Goal: Navigation & Orientation: Understand site structure

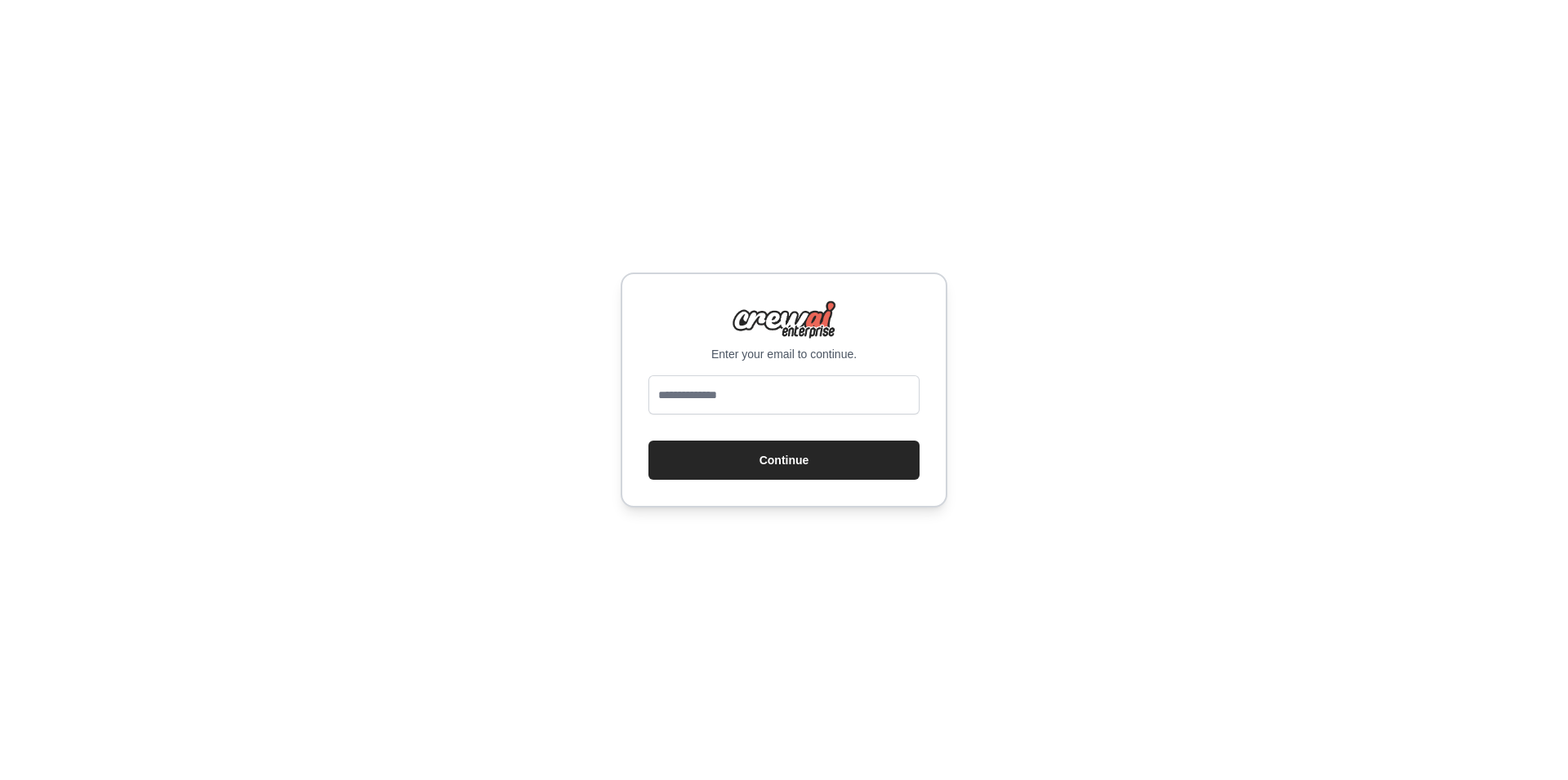
click at [801, 418] on div at bounding box center [784, 398] width 271 height 46
click at [656, 383] on input "email" at bounding box center [784, 395] width 271 height 39
type input "**********"
click at [811, 493] on div "**********" at bounding box center [784, 390] width 327 height 235
click at [835, 468] on button "Continue" at bounding box center [784, 460] width 271 height 39
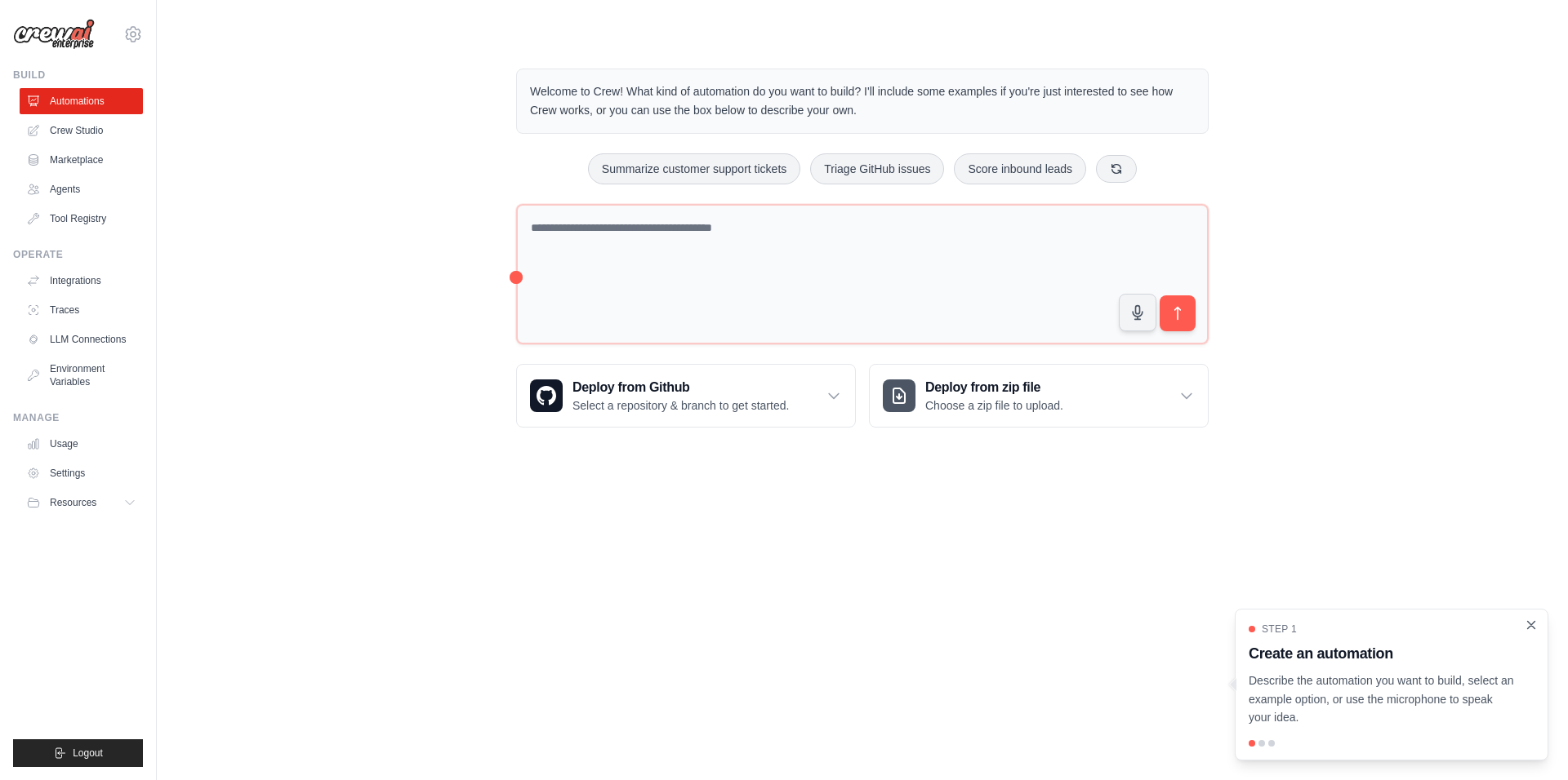
click at [1530, 630] on icon "Close walkthrough" at bounding box center [1530, 624] width 14 height 14
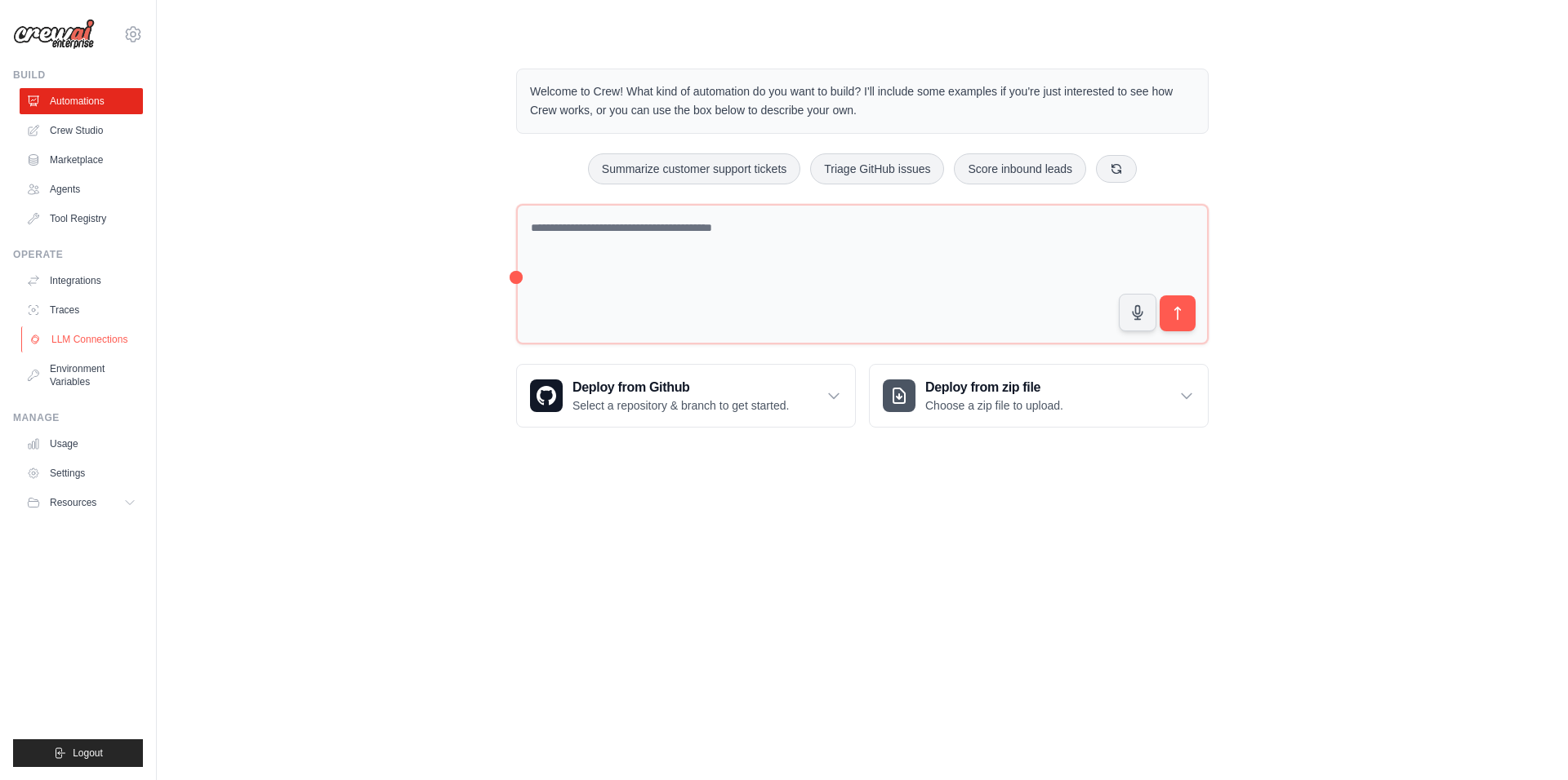
click at [106, 351] on link "LLM Connections" at bounding box center [83, 339] width 124 height 26
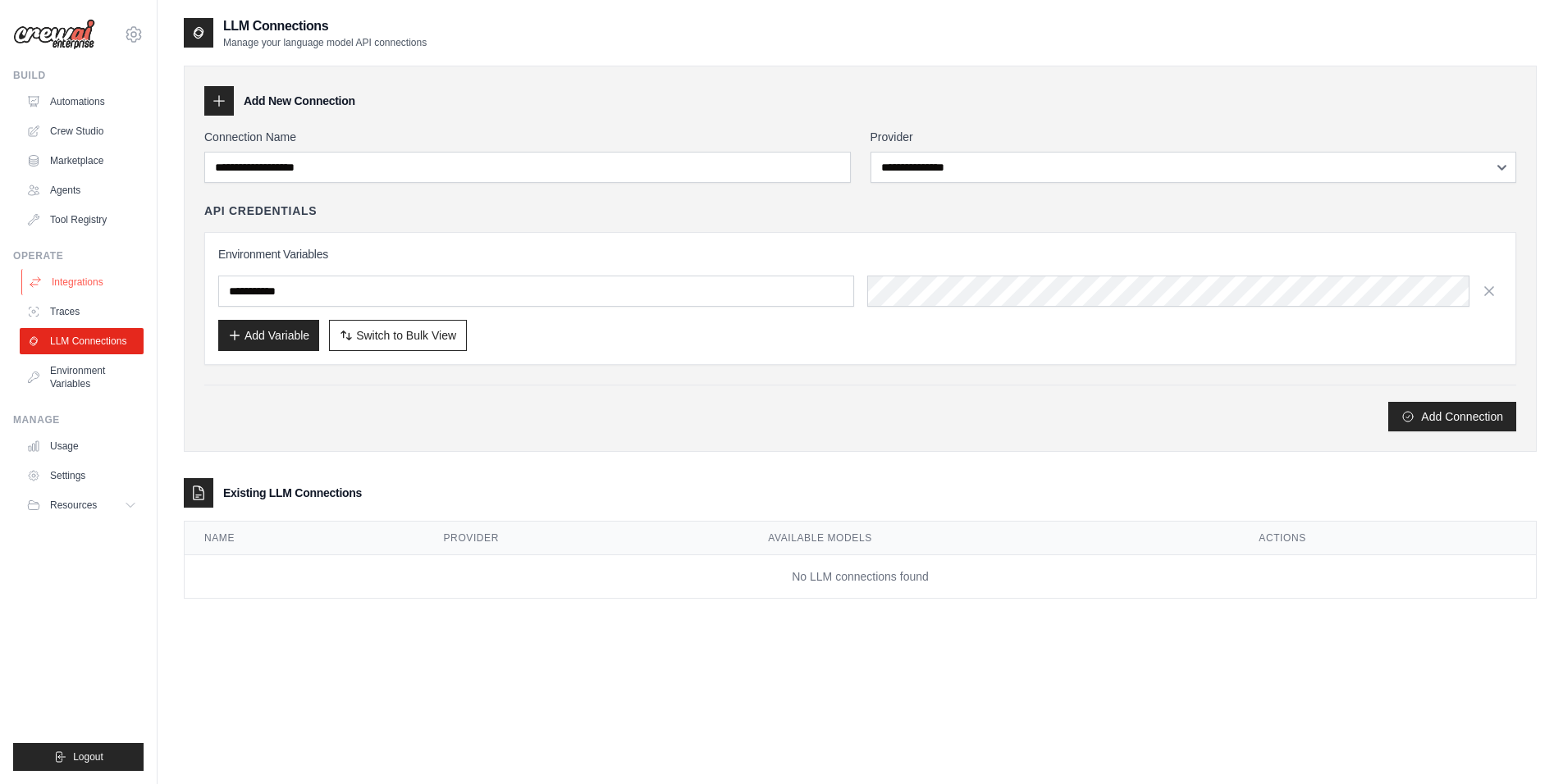
click at [88, 271] on link "Integrations" at bounding box center [83, 281] width 124 height 26
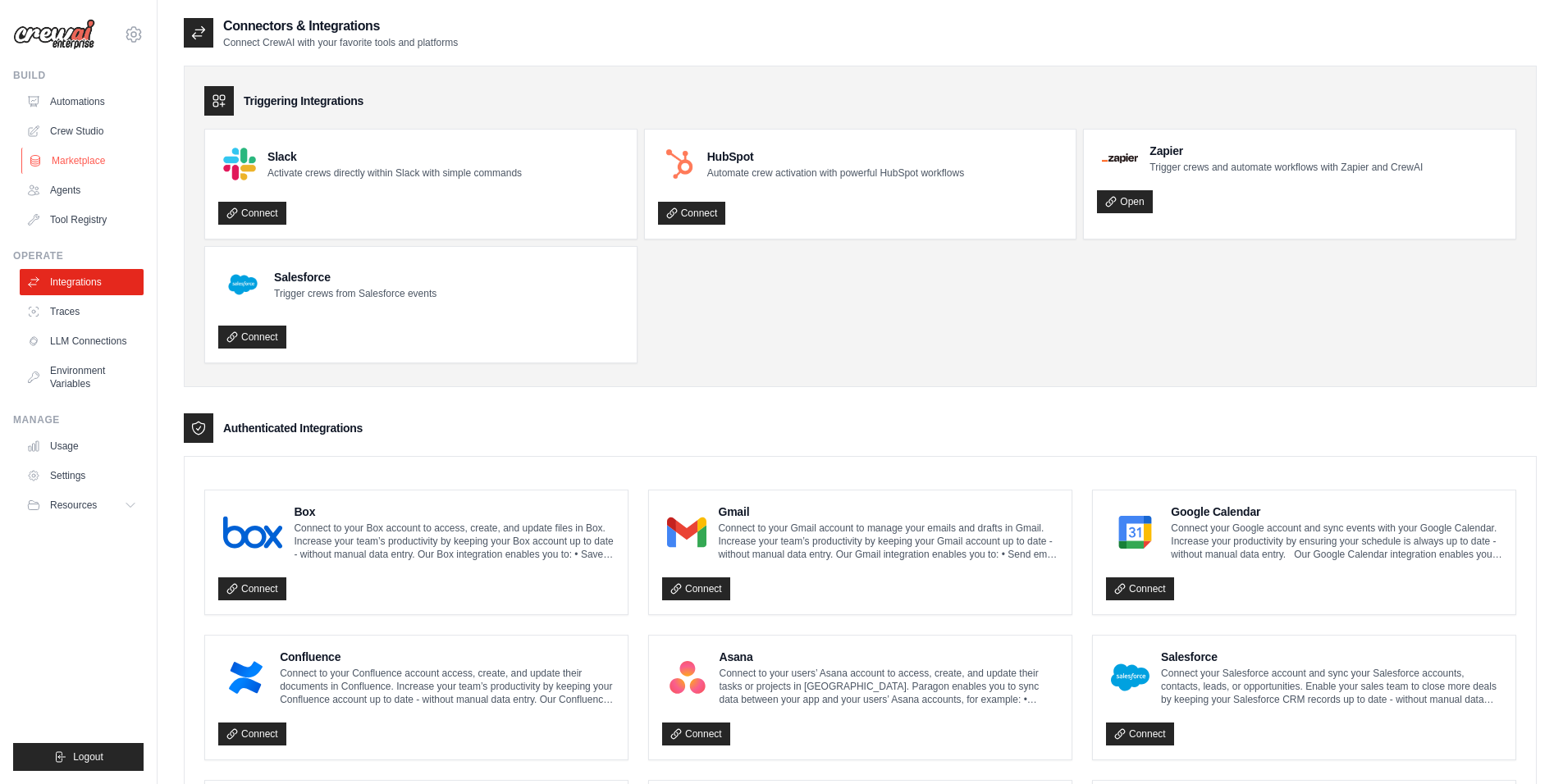
click at [89, 164] on link "Marketplace" at bounding box center [83, 161] width 124 height 26
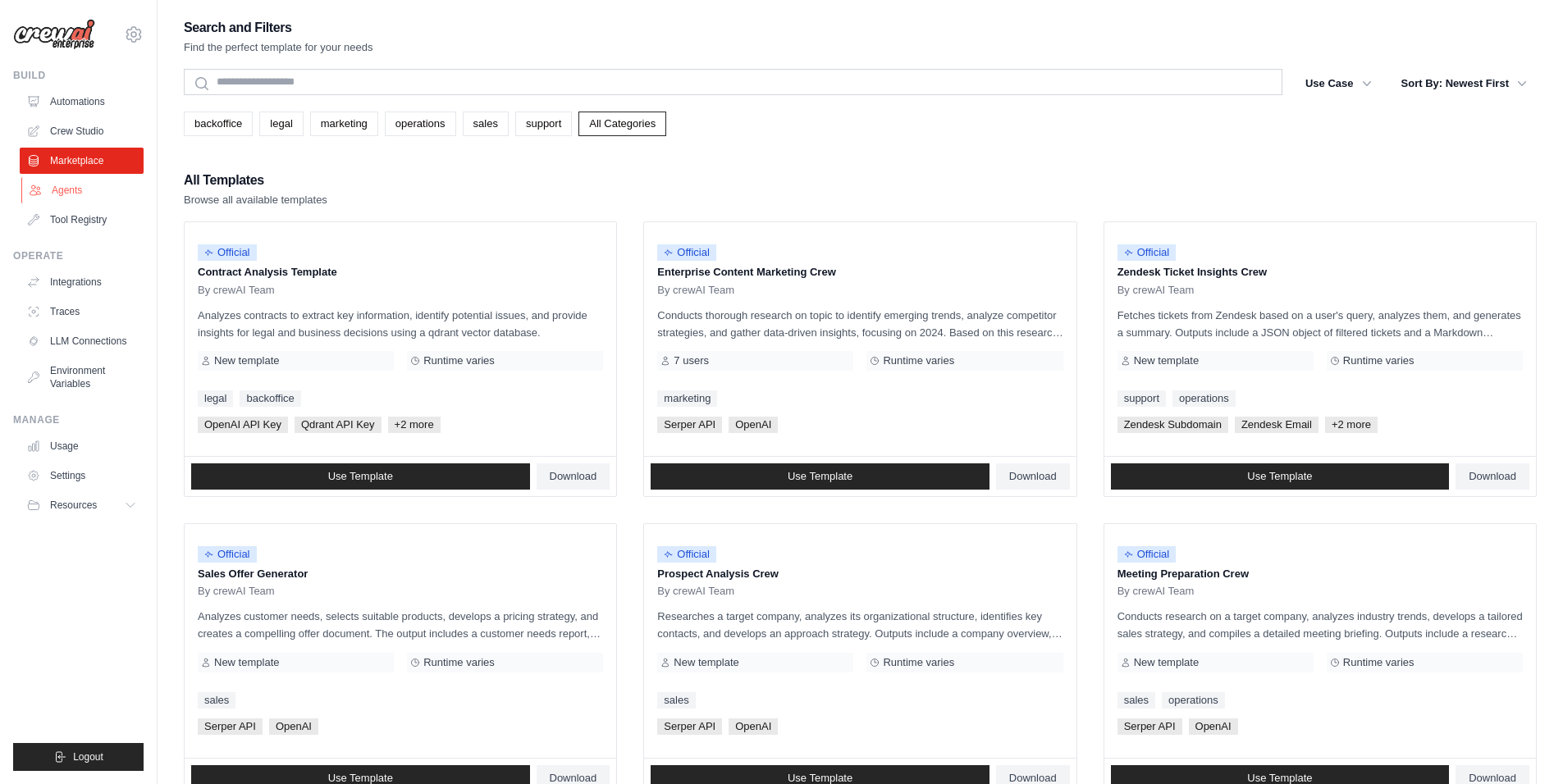
click at [44, 185] on link "Agents" at bounding box center [83, 190] width 124 height 26
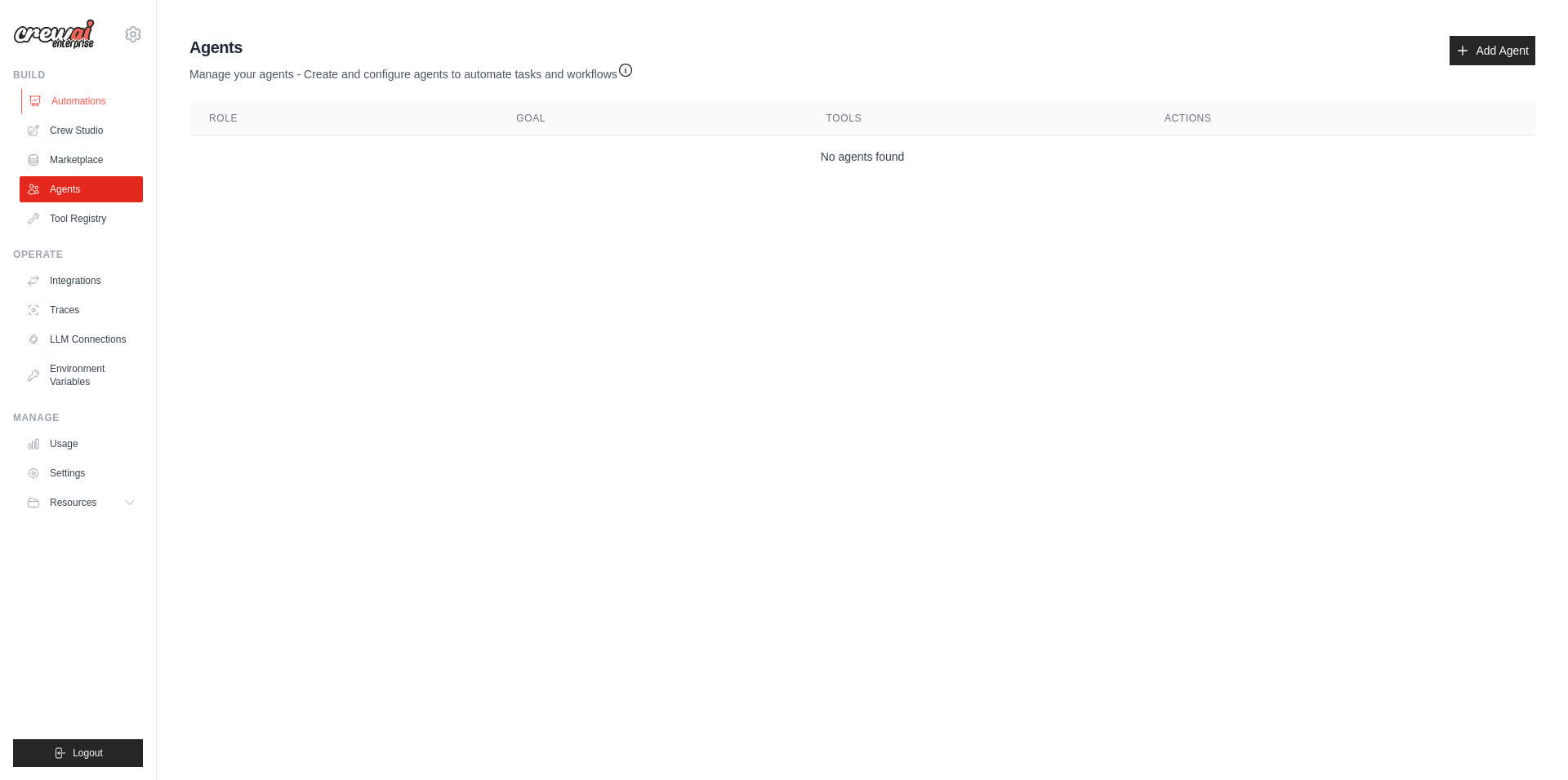
click at [60, 97] on link "Automations" at bounding box center [83, 101] width 124 height 26
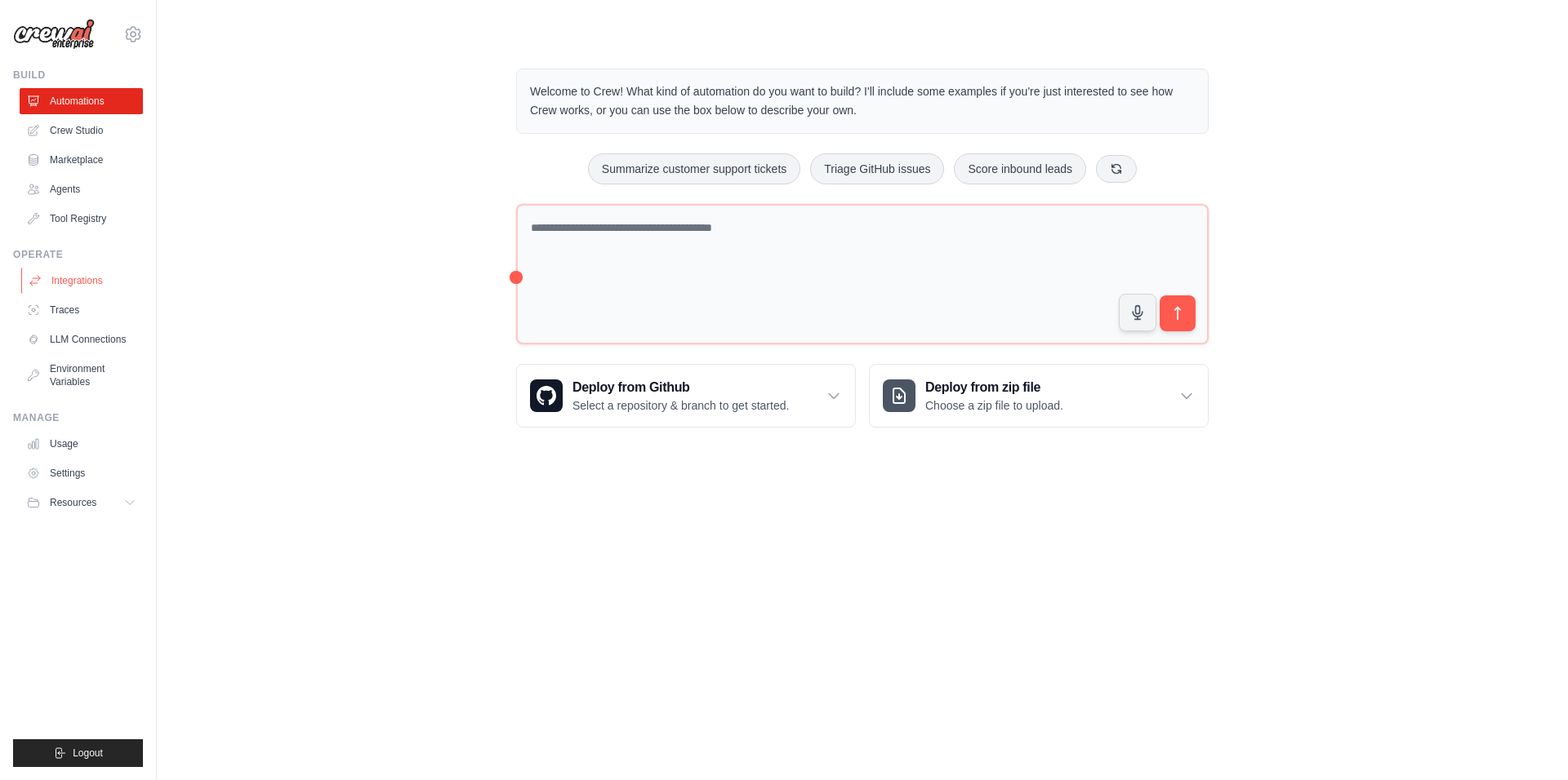
click at [80, 270] on link "Integrations" at bounding box center [83, 280] width 124 height 26
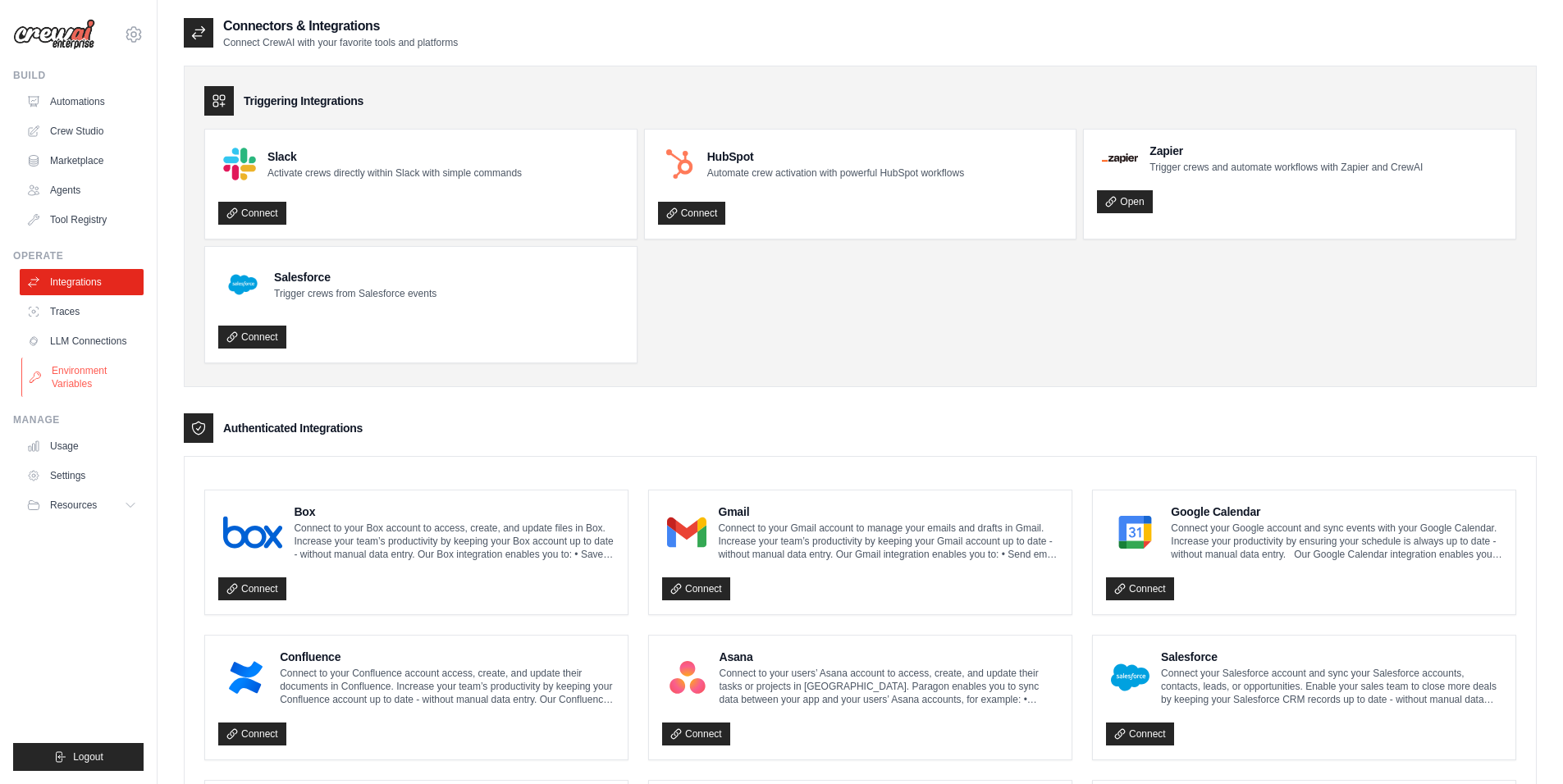
click at [68, 389] on link "Environment Variables" at bounding box center [83, 378] width 124 height 39
